Goal: Task Accomplishment & Management: Complete application form

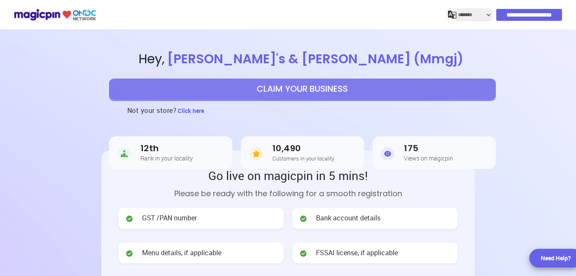
select select "*******"
click at [329, 89] on button "CLAIM YOUR BUSINESS" at bounding box center [302, 88] width 387 height 21
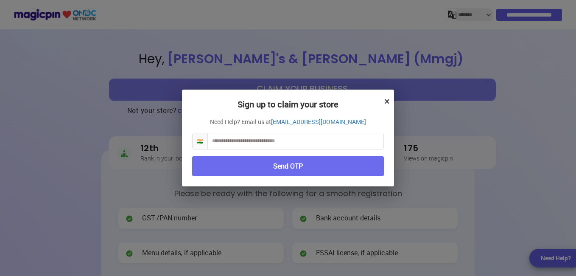
click at [254, 143] on input "text" at bounding box center [296, 141] width 176 height 16
type input "**********"
click at [249, 163] on button "Send OTP" at bounding box center [288, 166] width 192 height 20
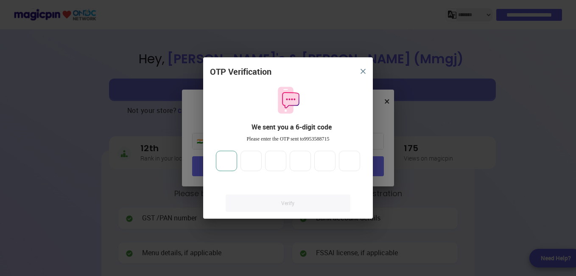
click at [233, 165] on input "number" at bounding box center [226, 161] width 21 height 20
type input "*"
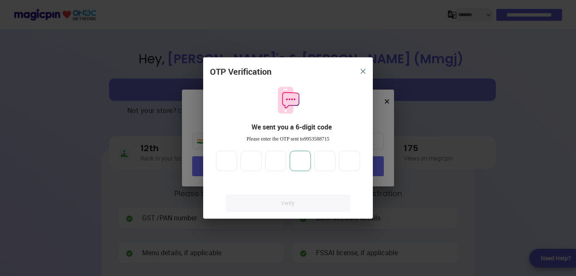
type input "*"
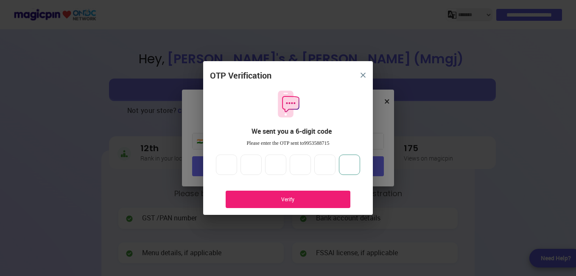
type input "*"
click at [250, 196] on div "Verify" at bounding box center [287, 199] width 99 height 7
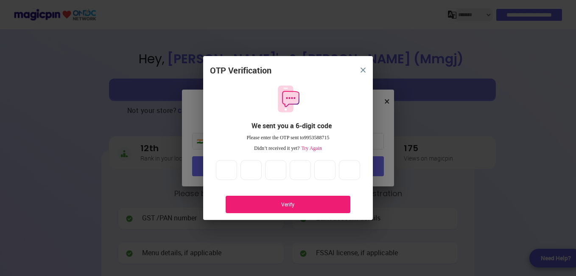
click at [263, 205] on div "Verify" at bounding box center [287, 204] width 99 height 7
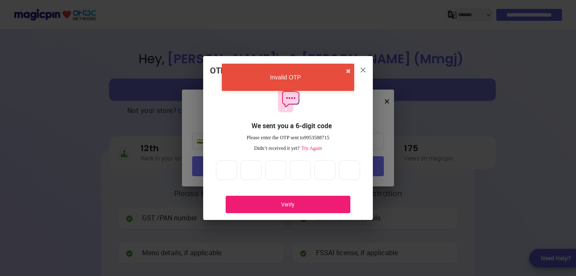
click at [310, 148] on span "Try Again" at bounding box center [311, 148] width 22 height 6
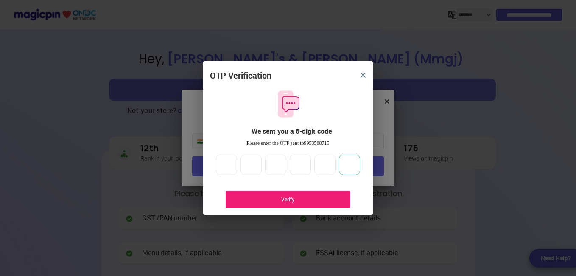
click at [350, 162] on input "*" at bounding box center [349, 164] width 21 height 20
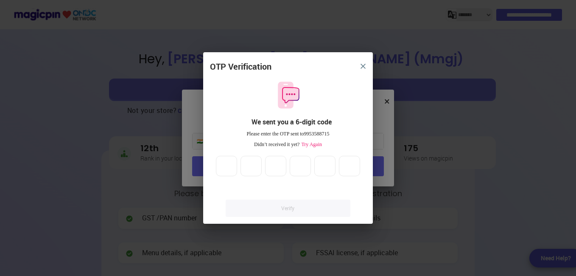
click at [310, 143] on span "Try Again" at bounding box center [311, 144] width 22 height 6
click at [357, 67] on button "close" at bounding box center [363, 66] width 15 height 15
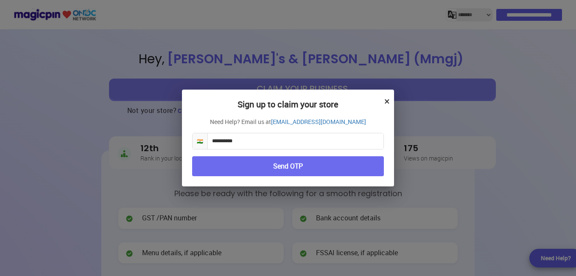
click at [282, 161] on button "Send OTP" at bounding box center [288, 166] width 192 height 20
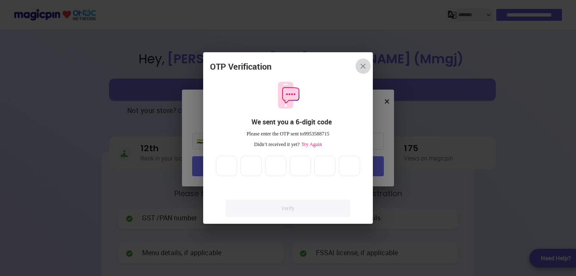
click at [363, 68] on img "close" at bounding box center [363, 66] width 5 height 5
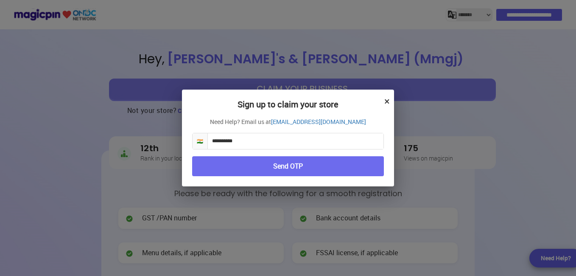
click at [386, 100] on button "×" at bounding box center [387, 101] width 6 height 14
